Goal: Task Accomplishment & Management: Use online tool/utility

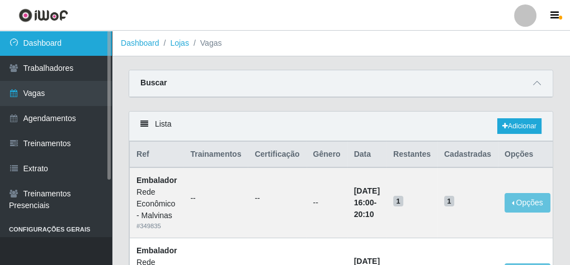
click at [55, 35] on link "Dashboard" at bounding box center [56, 43] width 112 height 25
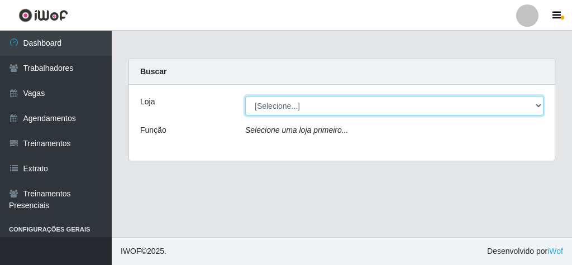
click at [293, 105] on select "[Selecione...] Rede Econômico - Malvinas Rede Econômico - Prata" at bounding box center [394, 106] width 298 height 20
select select "194"
click at [245, 96] on select "[Selecione...] Rede Econômico - Malvinas Rede Econômico - Prata" at bounding box center [394, 106] width 298 height 20
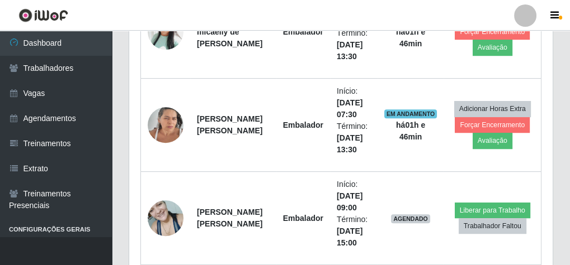
scroll to position [537, 0]
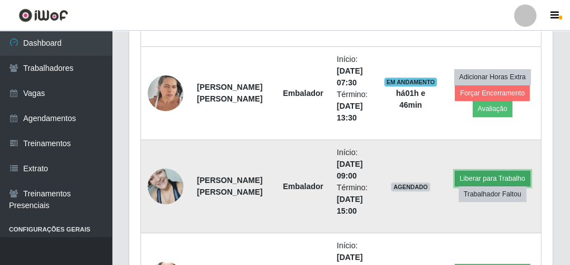
click at [478, 172] on button "Liberar para Trabalho" at bounding box center [491, 179] width 75 height 16
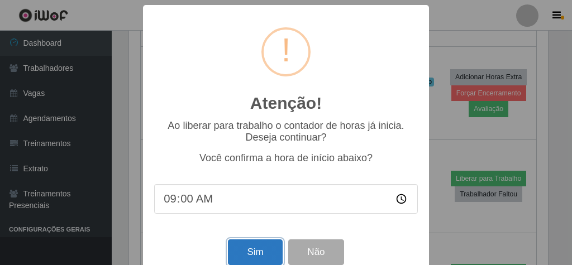
click at [243, 254] on button "Sim" at bounding box center [255, 253] width 54 height 26
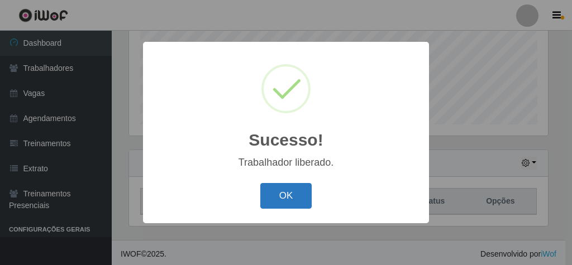
click at [277, 197] on button "OK" at bounding box center [286, 196] width 52 height 26
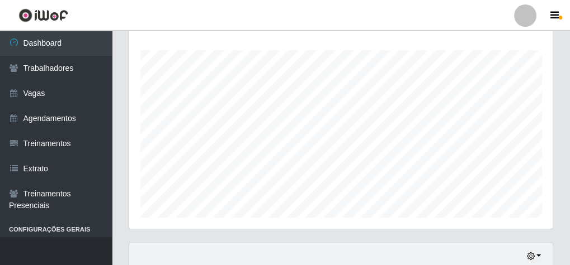
scroll to position [268, 0]
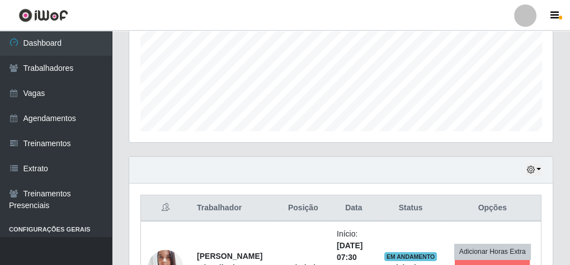
click at [542, 169] on div "Hoje 1 dia 3 dias 1 Semana Não encerrados" at bounding box center [340, 170] width 423 height 27
click at [537, 165] on button "button" at bounding box center [533, 170] width 16 height 13
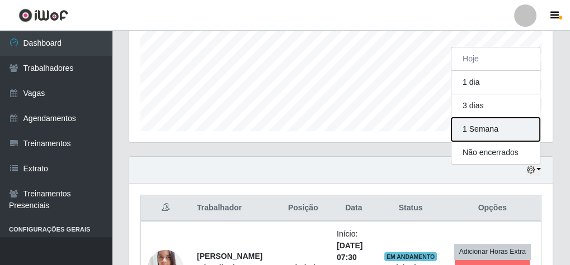
click at [511, 130] on button "1 Semana" at bounding box center [495, 129] width 88 height 23
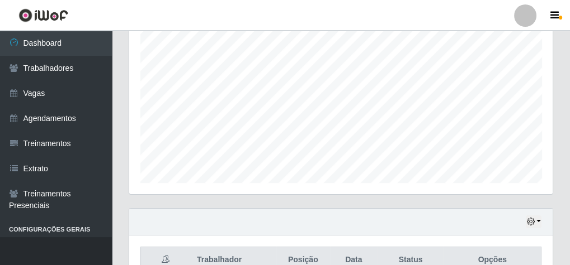
scroll to position [208, 0]
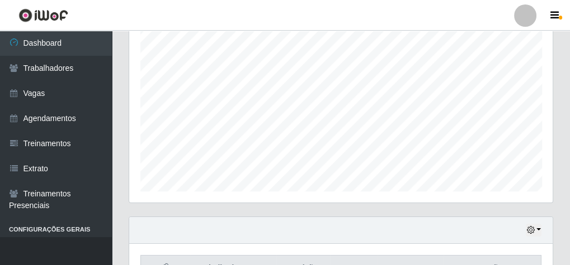
click at [541, 225] on div "Hoje 1 dia 3 dias 1 Semana Não encerrados" at bounding box center [340, 230] width 423 height 27
click at [537, 227] on button "button" at bounding box center [533, 230] width 16 height 13
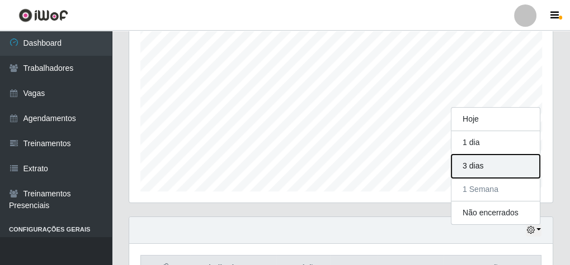
click at [483, 165] on button "3 dias" at bounding box center [495, 166] width 88 height 23
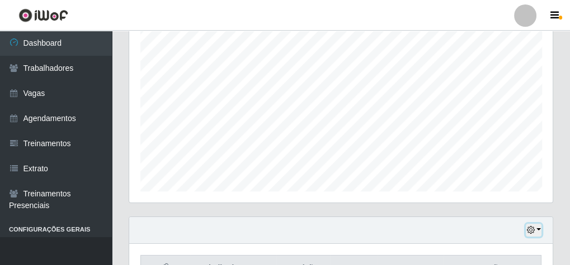
click at [540, 226] on button "button" at bounding box center [533, 230] width 16 height 13
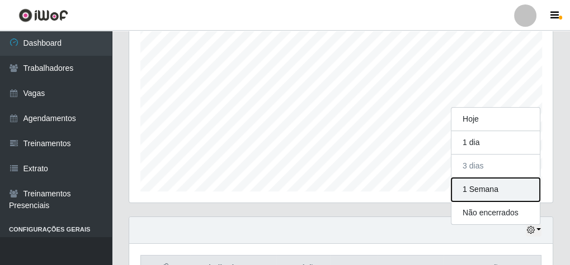
click at [500, 188] on button "1 Semana" at bounding box center [495, 189] width 88 height 23
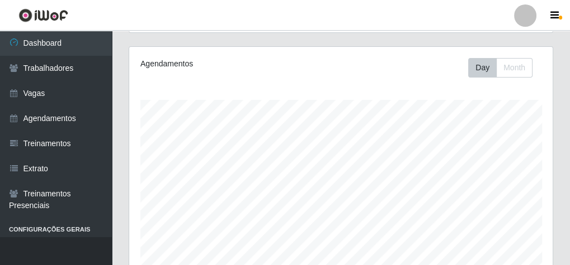
scroll to position [0, 0]
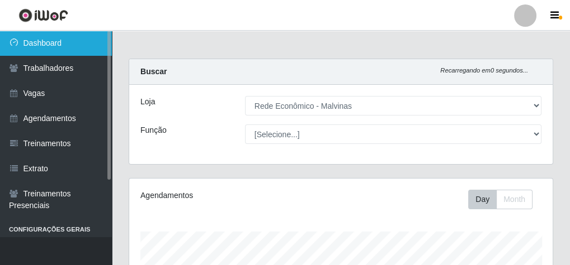
click at [73, 40] on link "Dashboard" at bounding box center [56, 43] width 112 height 25
